Goal: Feedback & Contribution: Submit feedback/report problem

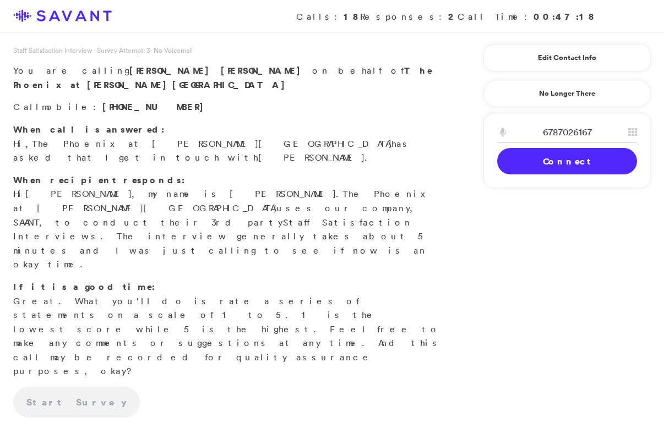
click at [577, 171] on link "Connect" at bounding box center [567, 161] width 140 height 26
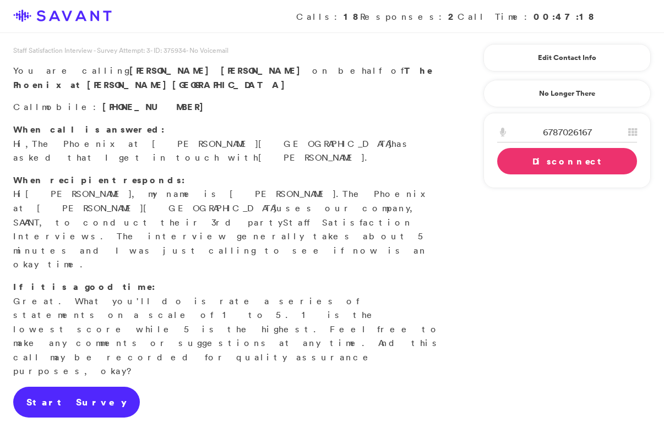
click at [82, 387] on link "Start Survey" at bounding box center [76, 402] width 127 height 31
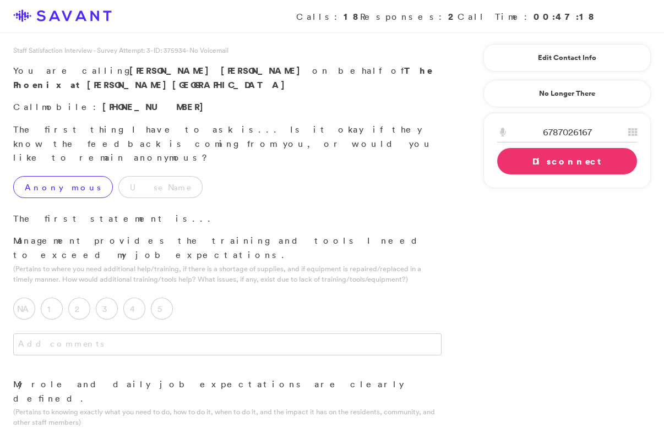
click at [57, 176] on label "Anonymous" at bounding box center [63, 187] width 100 height 22
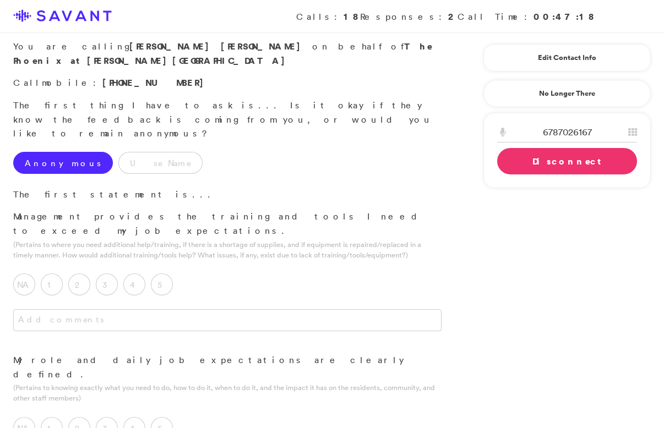
scroll to position [36, 0]
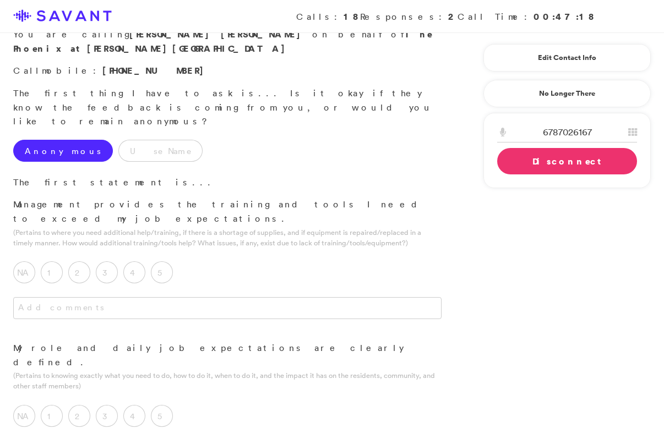
click at [167, 261] on label "5" at bounding box center [162, 272] width 22 height 22
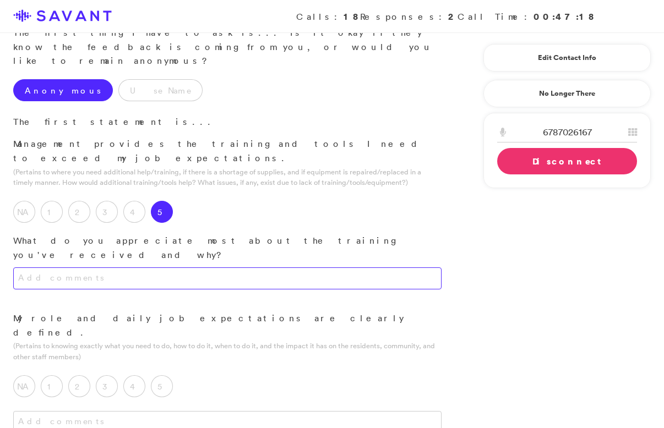
scroll to position [100, 0]
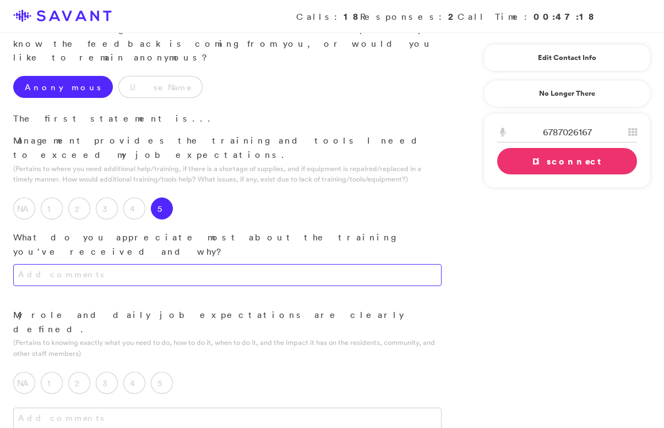
click at [202, 264] on textarea at bounding box center [227, 275] width 428 height 22
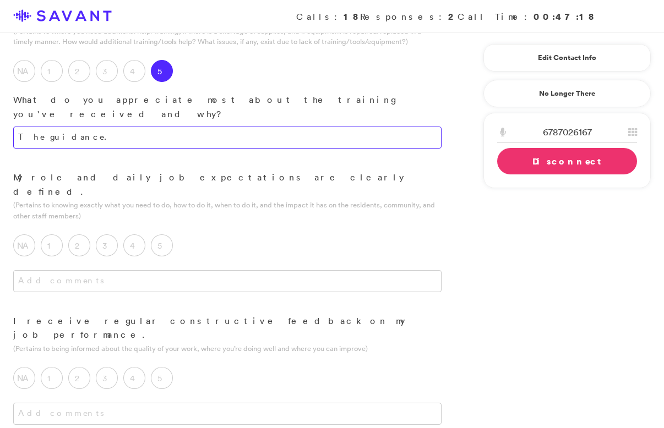
scroll to position [240, 0]
type textarea "The guidance."
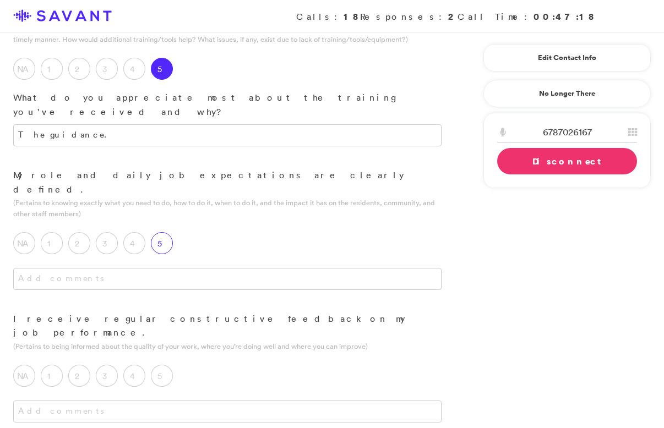
click at [163, 232] on label "5" at bounding box center [162, 243] width 22 height 22
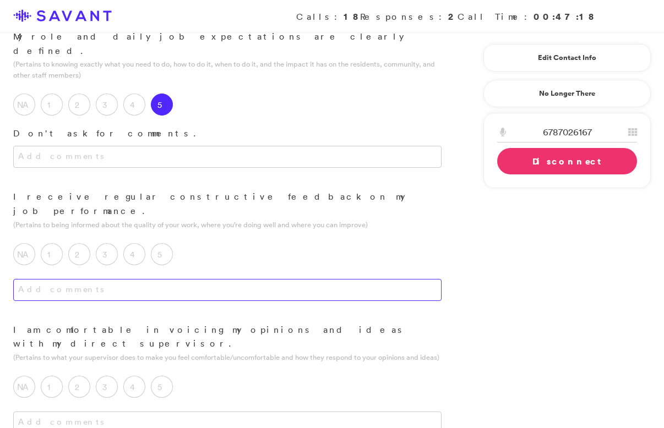
scroll to position [385, 0]
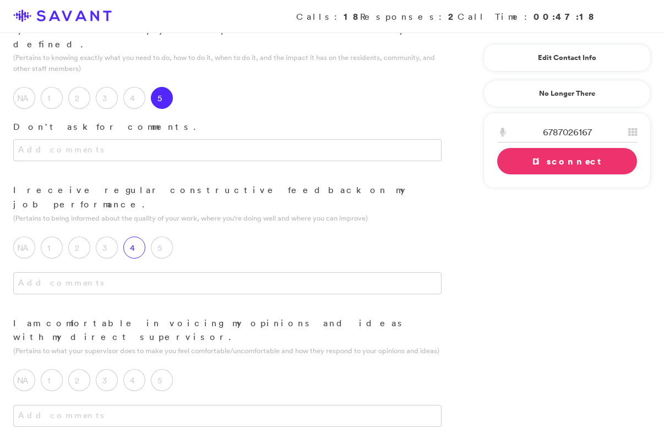
click at [139, 237] on label "4" at bounding box center [134, 248] width 22 height 22
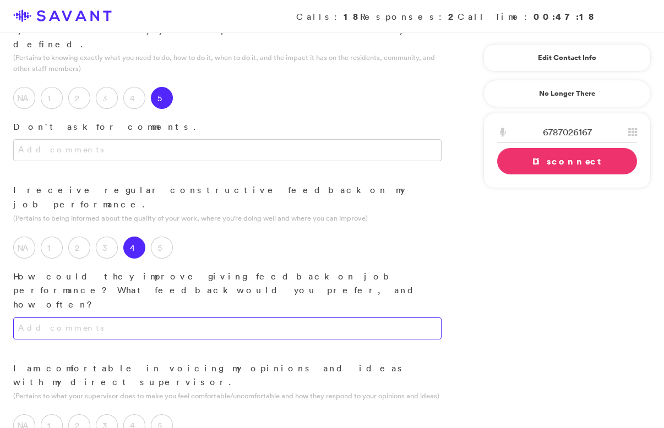
click at [150, 317] on textarea at bounding box center [227, 328] width 428 height 22
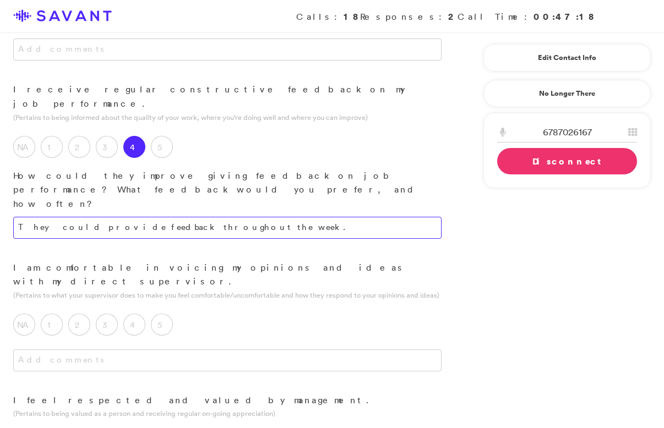
scroll to position [496, 0]
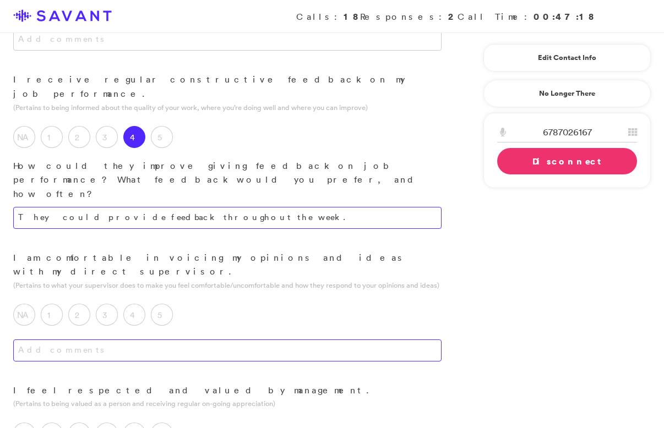
type textarea "They could provide feedback throughout the week."
click at [230, 339] on textarea at bounding box center [227, 350] width 428 height 22
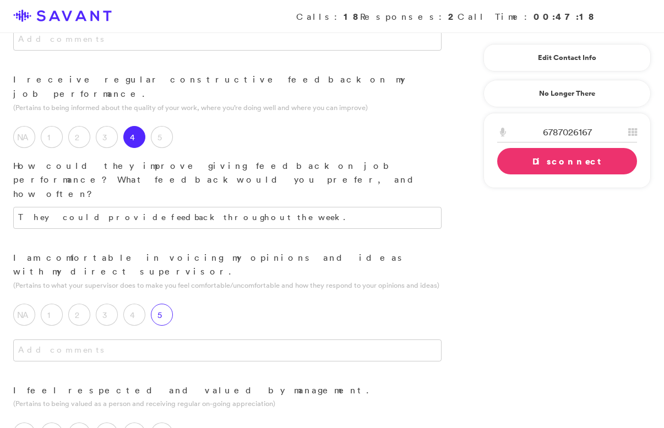
click at [157, 304] on label "5" at bounding box center [162, 315] width 22 height 22
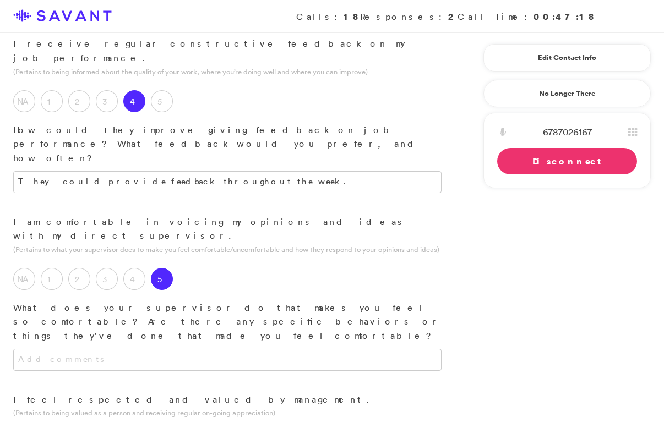
scroll to position [532, 0]
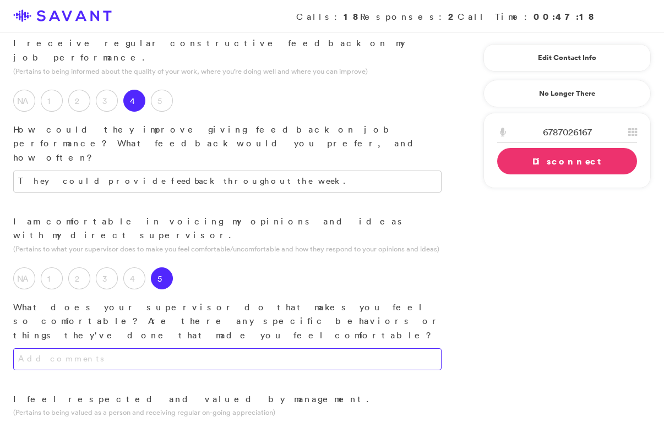
click at [193, 348] on textarea at bounding box center [227, 359] width 428 height 22
type textarea "t"
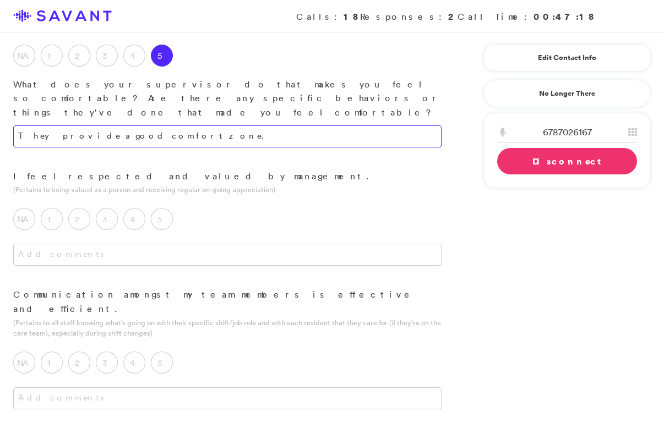
scroll to position [754, 0]
type textarea "They provide a good comfort zone."
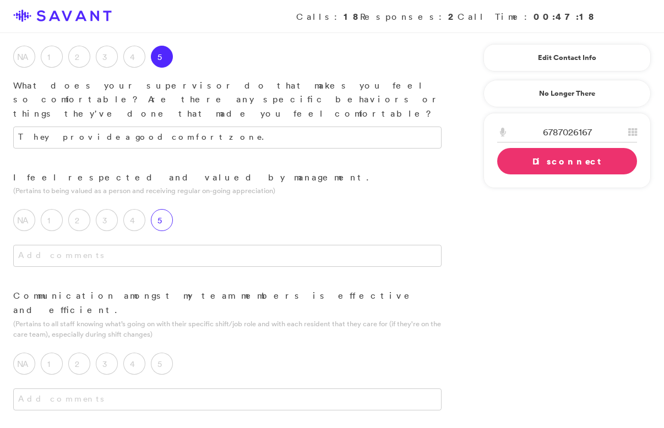
click at [166, 209] on label "5" at bounding box center [162, 220] width 22 height 22
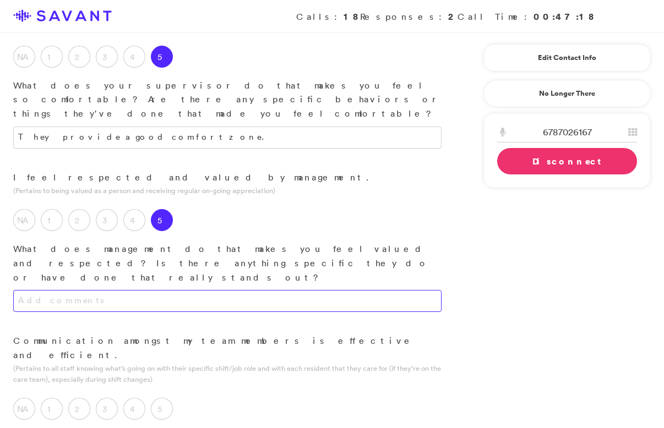
click at [173, 290] on textarea at bounding box center [227, 301] width 428 height 22
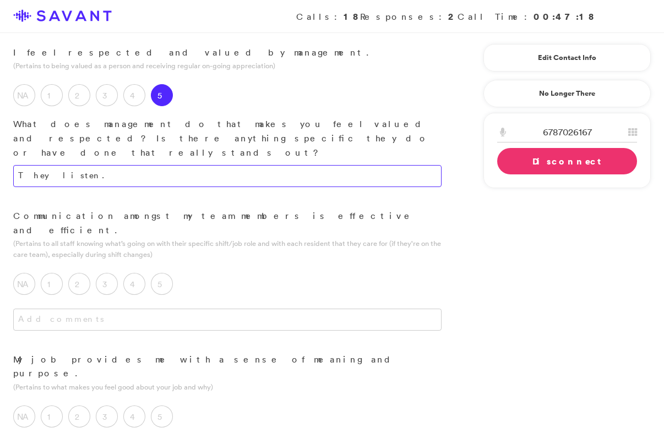
scroll to position [885, 0]
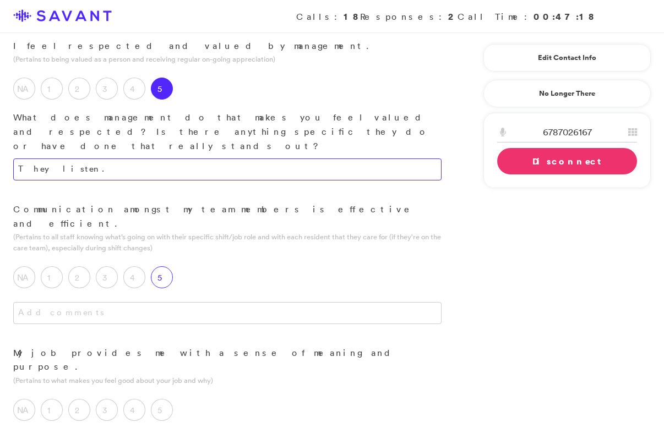
type textarea "They listen."
click at [162, 266] on label "5" at bounding box center [162, 277] width 22 height 22
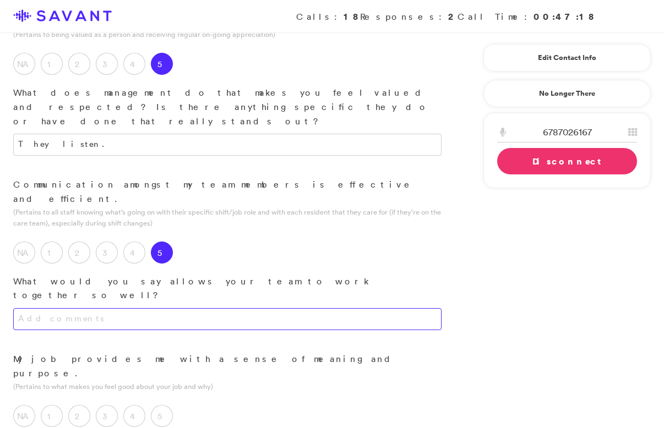
scroll to position [912, 0]
click at [188, 306] on textarea at bounding box center [227, 317] width 428 height 22
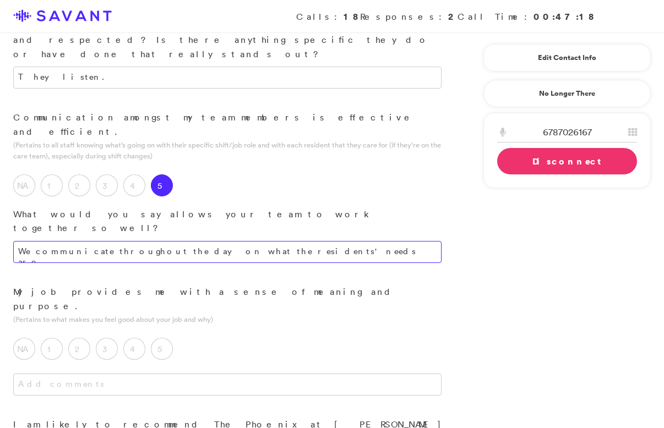
scroll to position [979, 0]
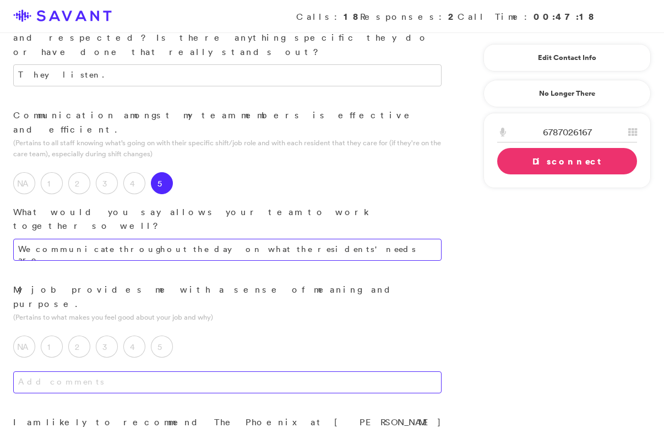
type textarea "We communicate throughout the day on what the residents' needs are."
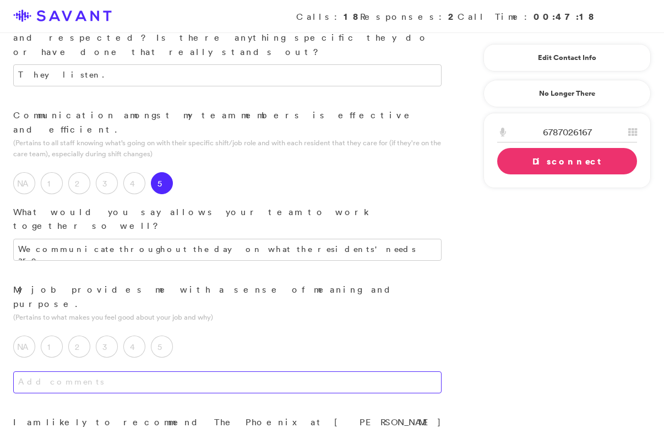
click at [208, 371] on textarea at bounding box center [227, 382] width 428 height 22
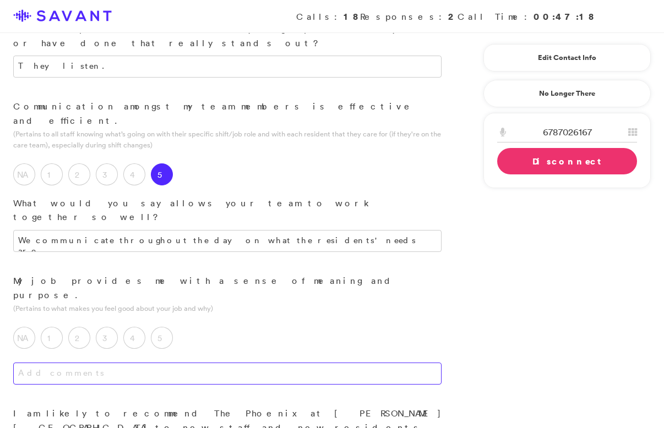
scroll to position [991, 0]
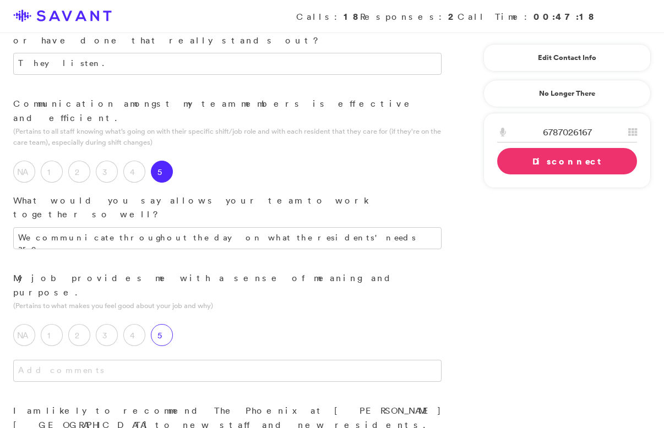
click at [163, 324] on label "5" at bounding box center [162, 335] width 22 height 22
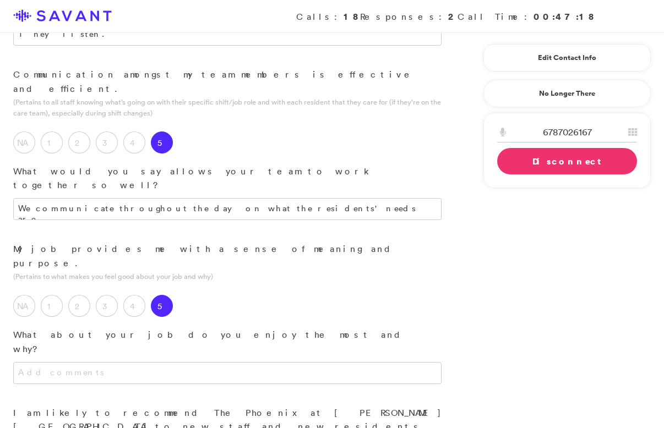
scroll to position [1028, 0]
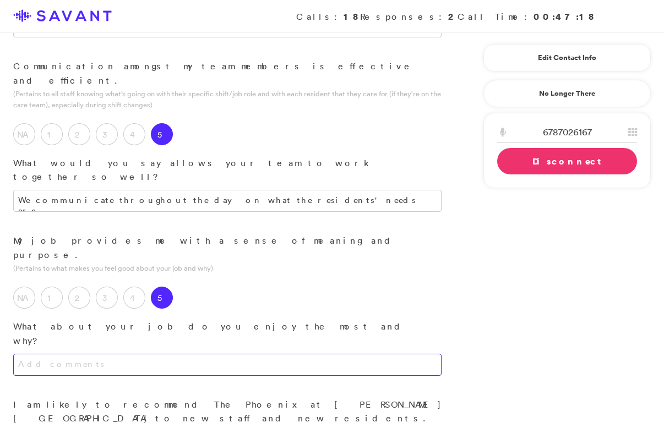
click at [204, 354] on textarea at bounding box center [227, 365] width 428 height 22
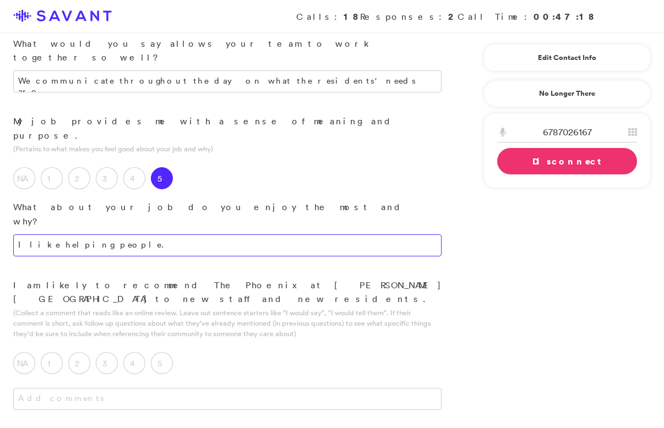
scroll to position [1149, 0]
type textarea "I like helping people."
click at [163, 351] on label "5" at bounding box center [162, 362] width 22 height 22
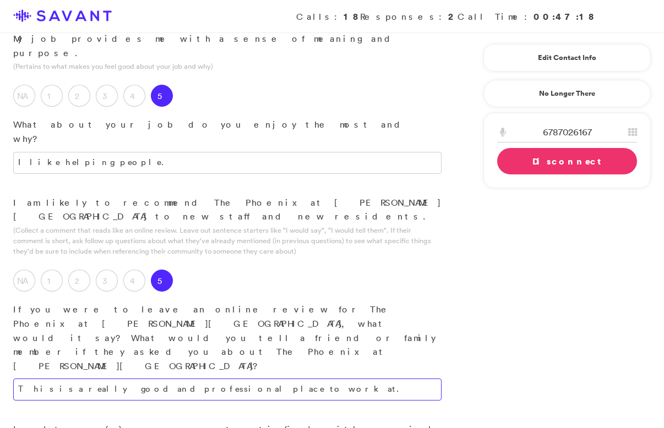
scroll to position [1239, 0]
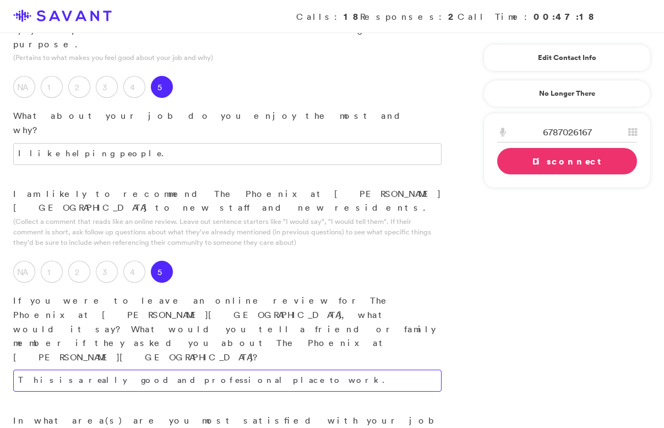
type textarea "This is a really good and professional place to work."
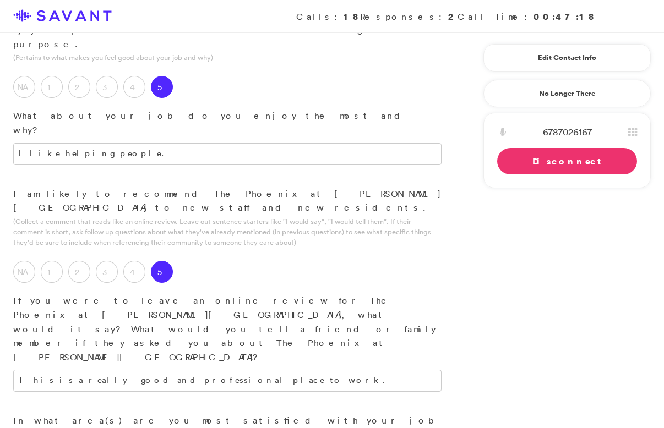
type textarea "I"
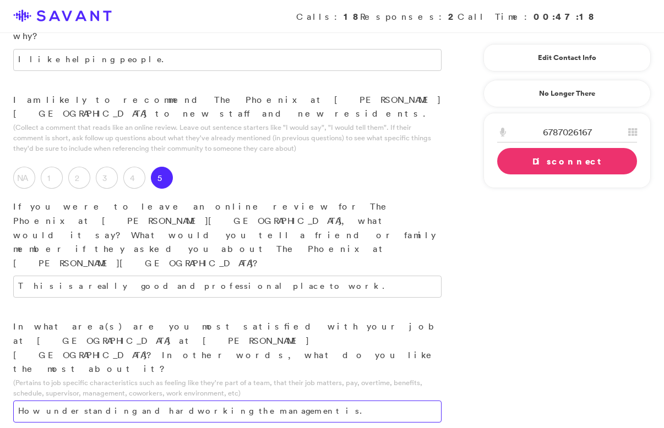
scroll to position [1344, 0]
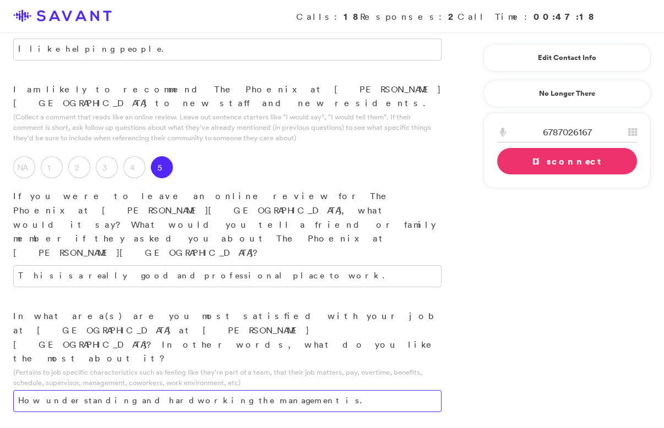
type textarea "How understanding and hardworking the management is."
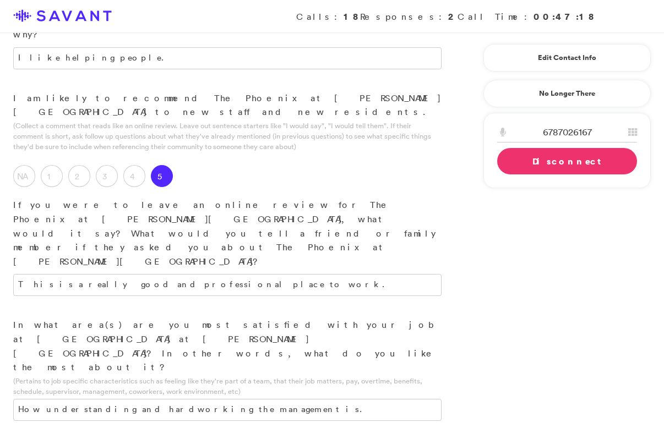
scroll to position [1416, 0]
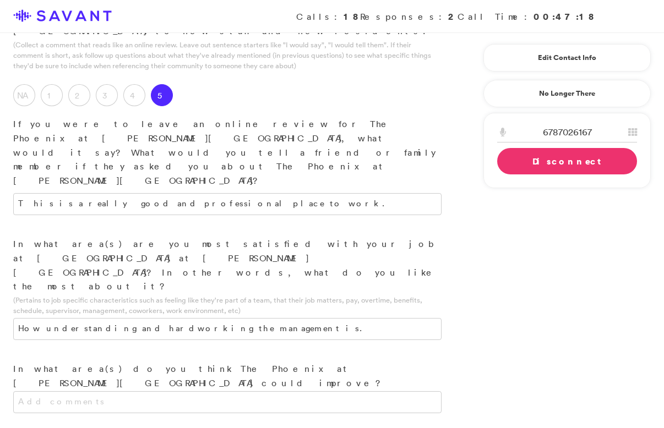
click at [523, 163] on link "Disconnect" at bounding box center [567, 161] width 140 height 26
